Goal: Download file/media

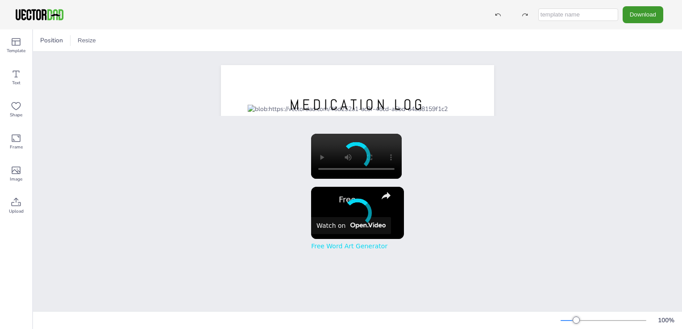
drag, startPoint x: 0, startPoint y: 0, endPoint x: 355, endPoint y: 196, distance: 405.6
click at [355, 196] on link "Free Word Art Generator" at bounding box center [356, 199] width 35 height 9
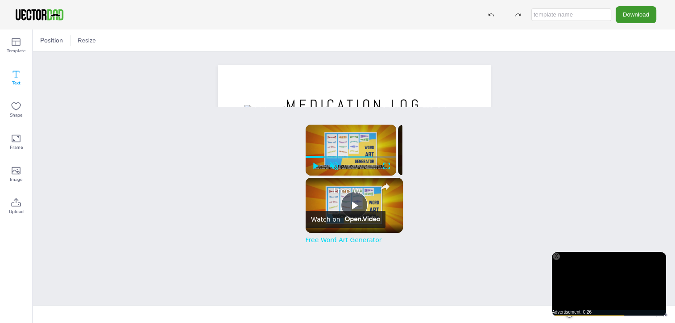
click at [17, 78] on icon at bounding box center [16, 74] width 11 height 11
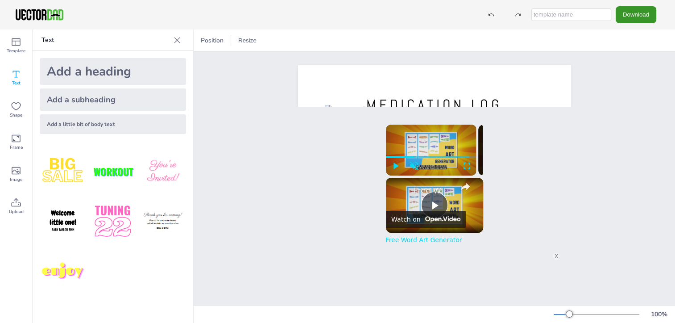
click at [637, 13] on button "Download" at bounding box center [636, 14] width 41 height 17
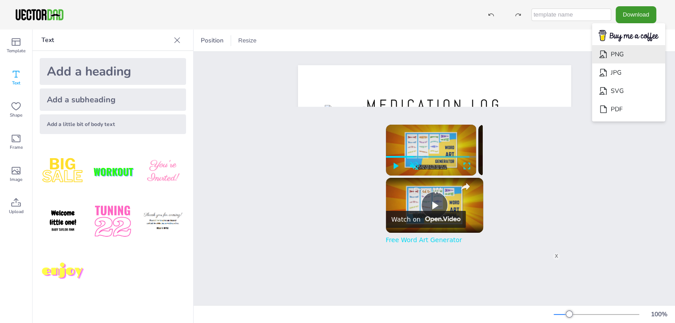
click at [630, 45] on li "PNG" at bounding box center [628, 54] width 73 height 18
